Goal: Find specific page/section: Find specific page/section

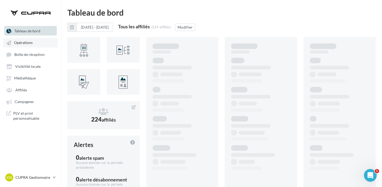
click at [28, 45] on span "Opérations" at bounding box center [23, 43] width 19 height 5
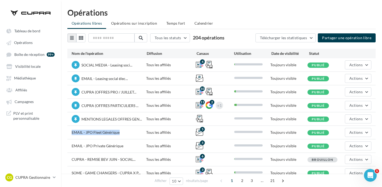
drag, startPoint x: 121, startPoint y: 133, endPoint x: 70, endPoint y: 133, distance: 50.9
click at [70, 133] on div "EMAIL - JPO Fleet Générique Tous les affiliés 5 Toujours visible Publié Actions" at bounding box center [221, 132] width 308 height 13
copy span "EMAIL - JPO Fleet Générique"
click at [42, 81] on link "Médiathèque" at bounding box center [30, 78] width 55 height 10
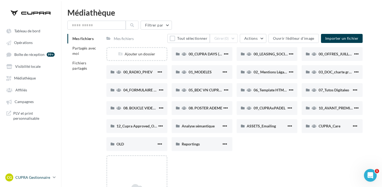
click at [43, 176] on p "CUPRA Gestionnaire" at bounding box center [32, 177] width 35 height 5
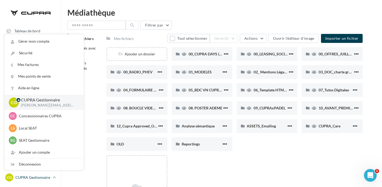
click at [43, 176] on p "CUPRA Gestionnaire" at bounding box center [32, 177] width 35 height 5
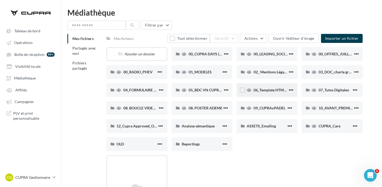
click at [282, 88] on span "06_Template HTML CUPRA" at bounding box center [275, 90] width 45 height 5
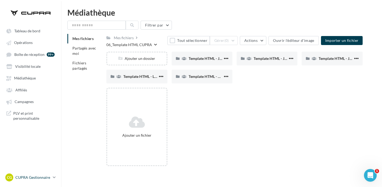
click at [38, 175] on p "CUPRA Gestionnaire" at bounding box center [32, 177] width 35 height 5
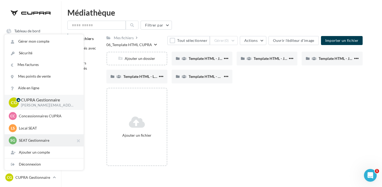
click at [47, 142] on p "SEAT Gestionnaire" at bounding box center [48, 140] width 58 height 5
